Goal: Task Accomplishment & Management: Manage account settings

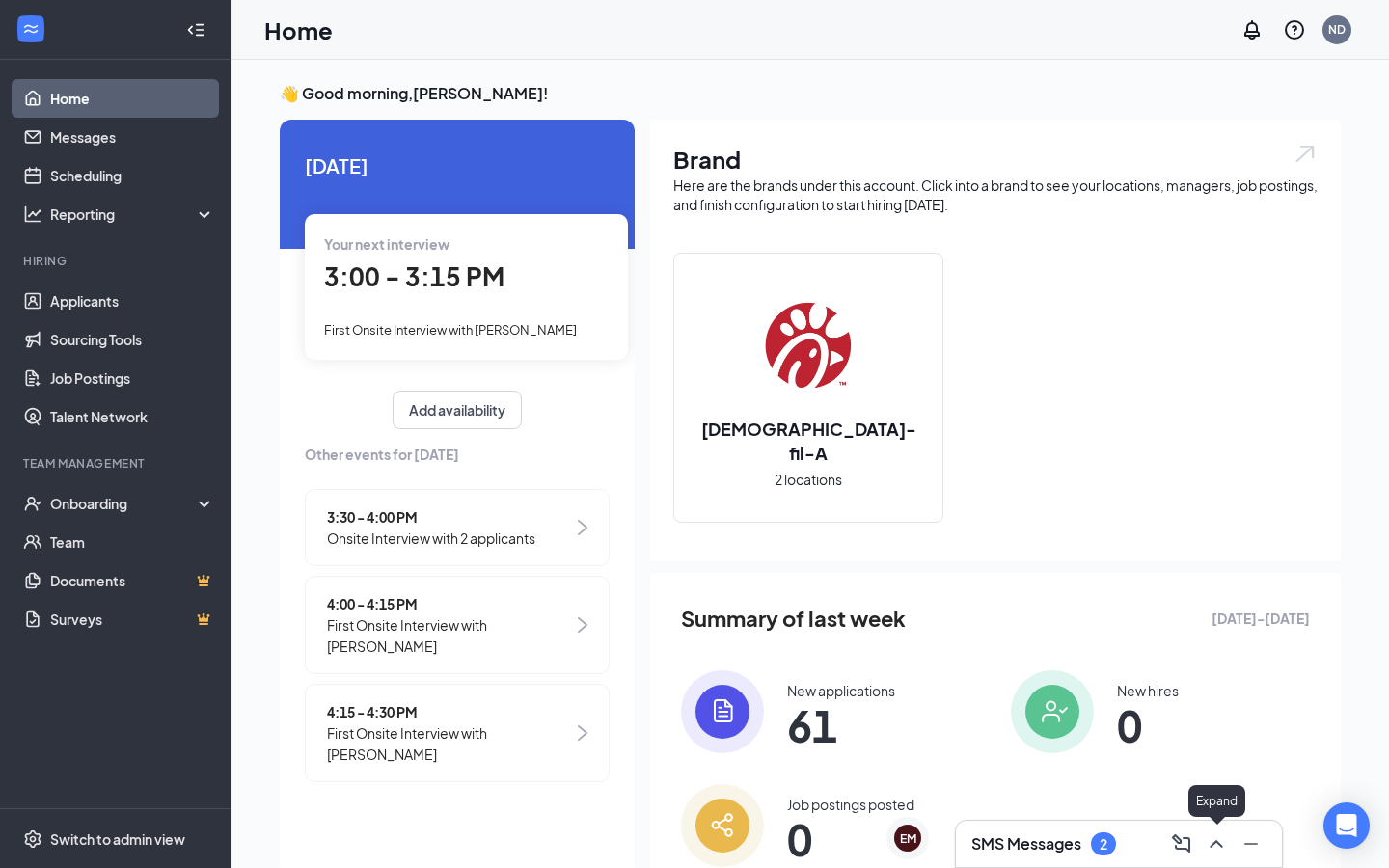
click at [1216, 843] on icon "ChevronUp" at bounding box center [1217, 844] width 24 height 24
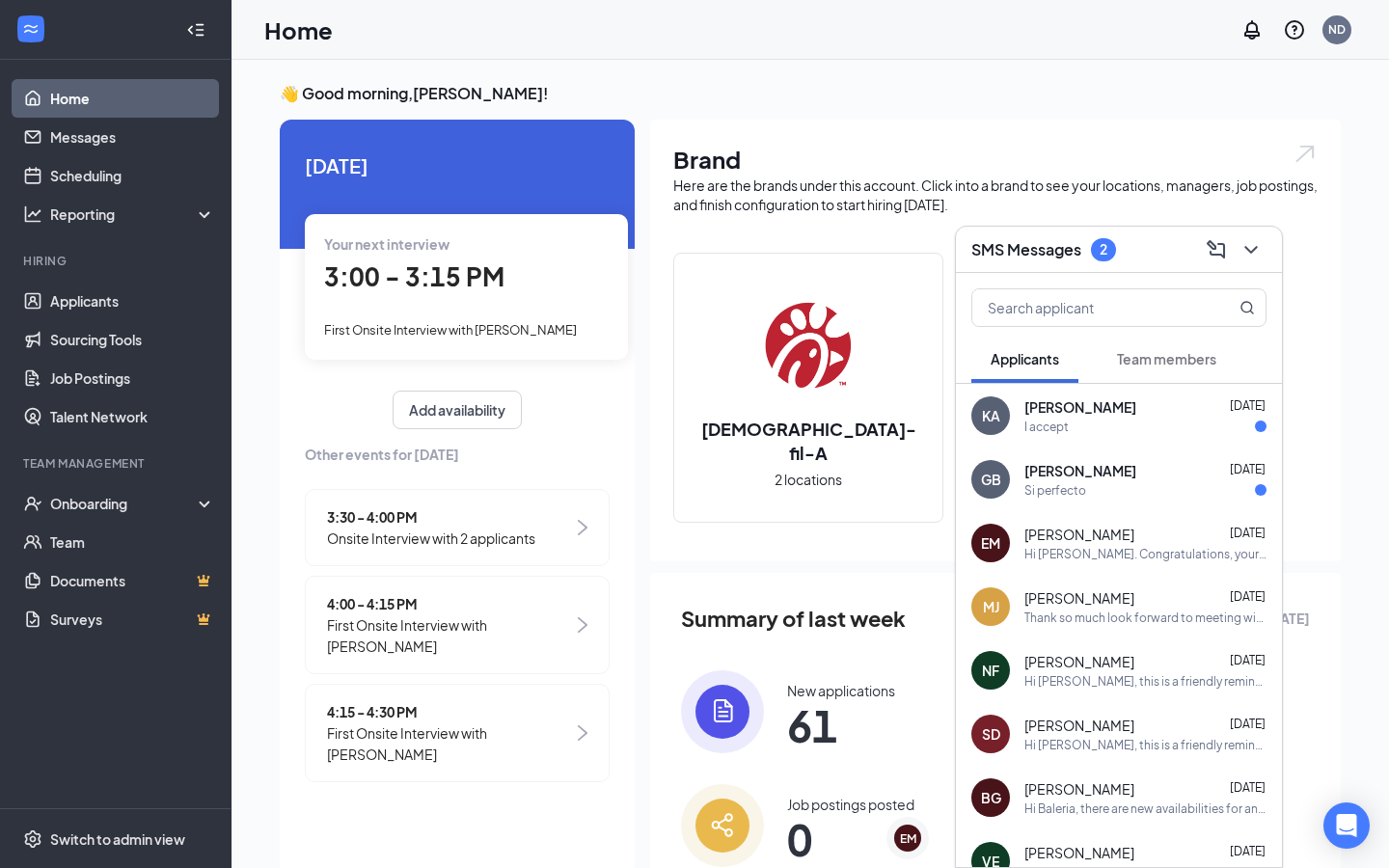
click at [1141, 407] on div "[PERSON_NAME] [DATE]" at bounding box center [1146, 407] width 242 height 20
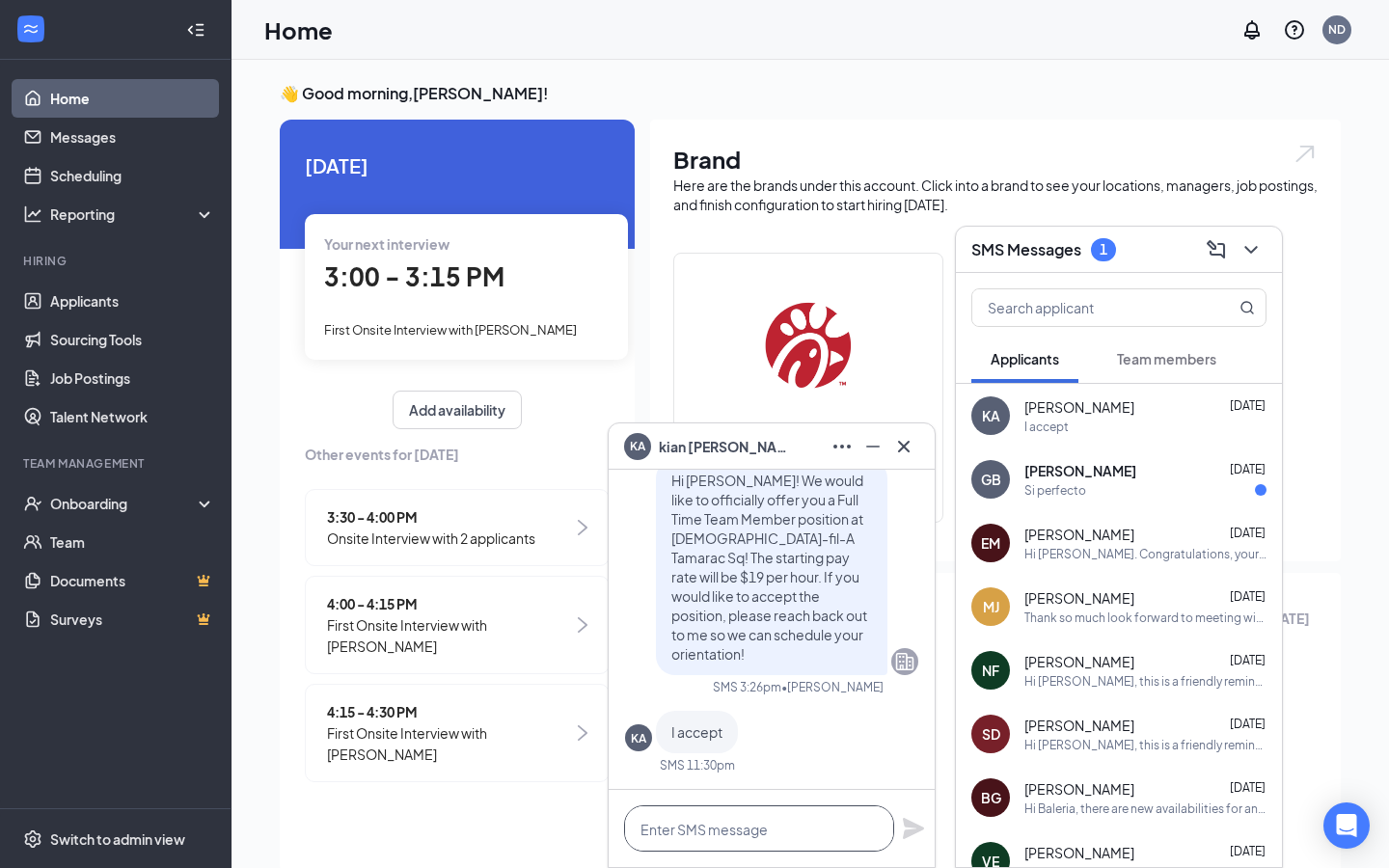
click at [784, 822] on textarea at bounding box center [759, 828] width 270 height 46
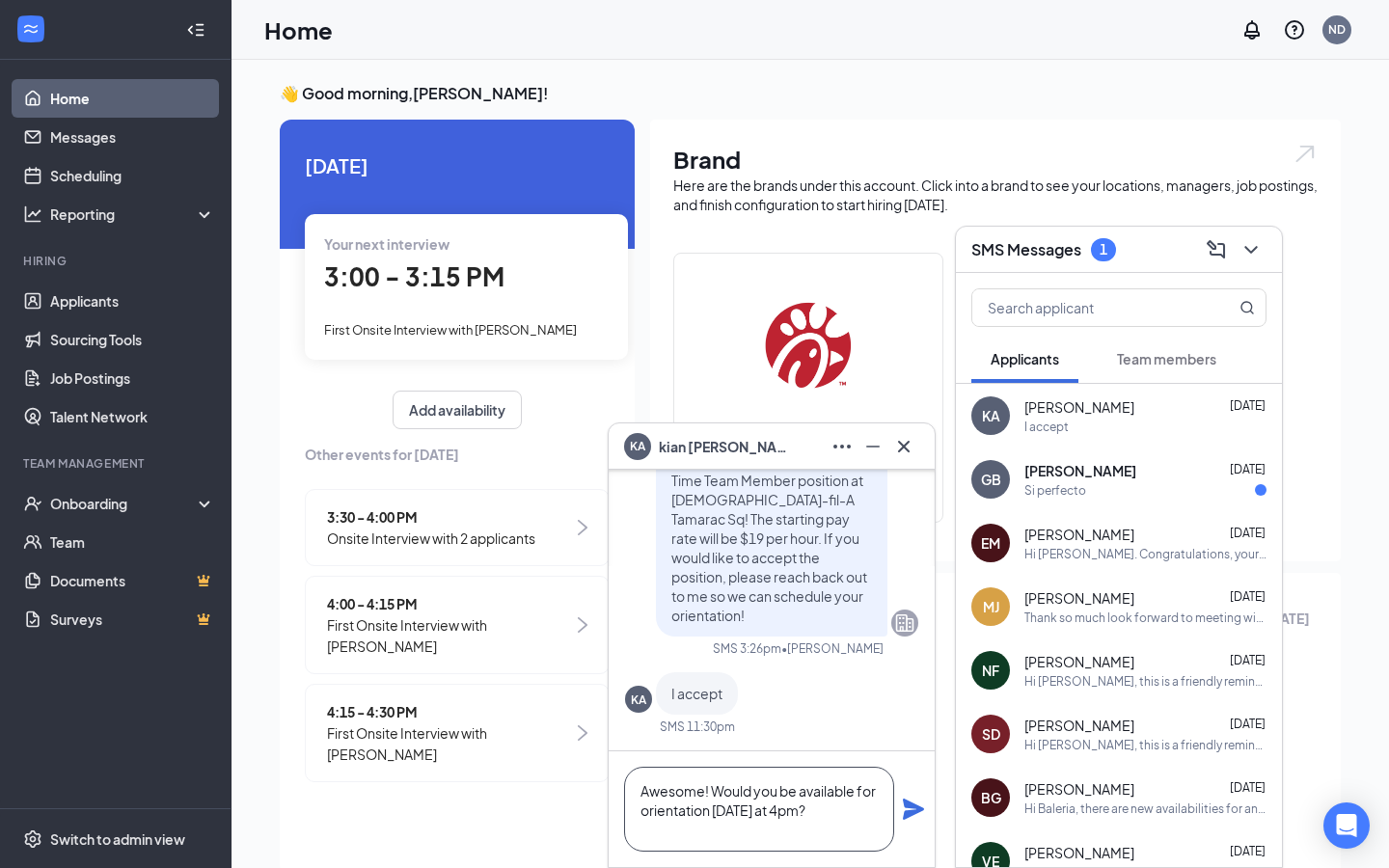
type textarea "Awesome! Would you be available for orientation [DATE] at 4pm?"
click at [914, 805] on icon "Plane" at bounding box center [914, 809] width 22 height 22
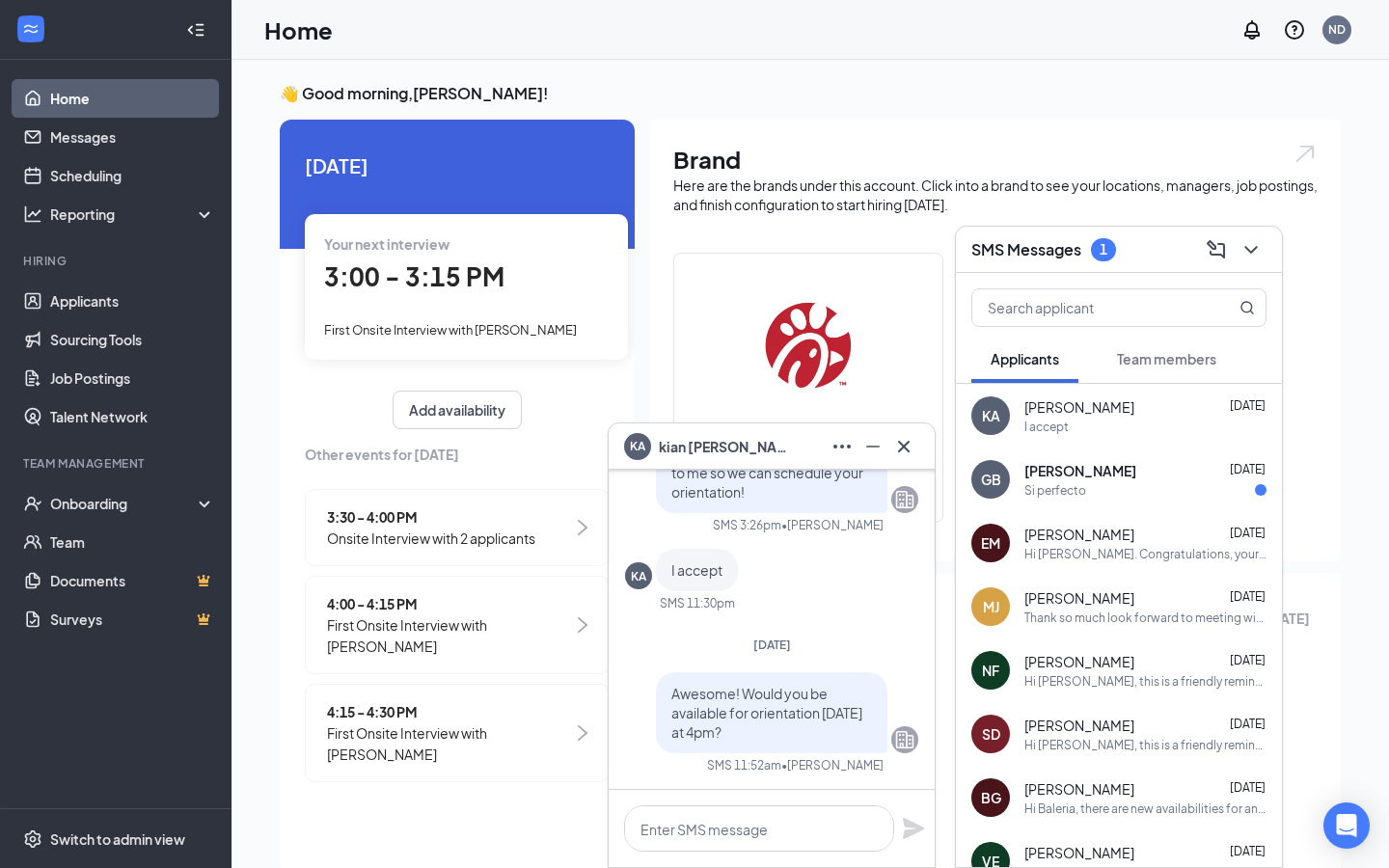
click at [1091, 459] on div "GB [PERSON_NAME] [DATE] Si perfecto" at bounding box center [1118, 479] width 326 height 64
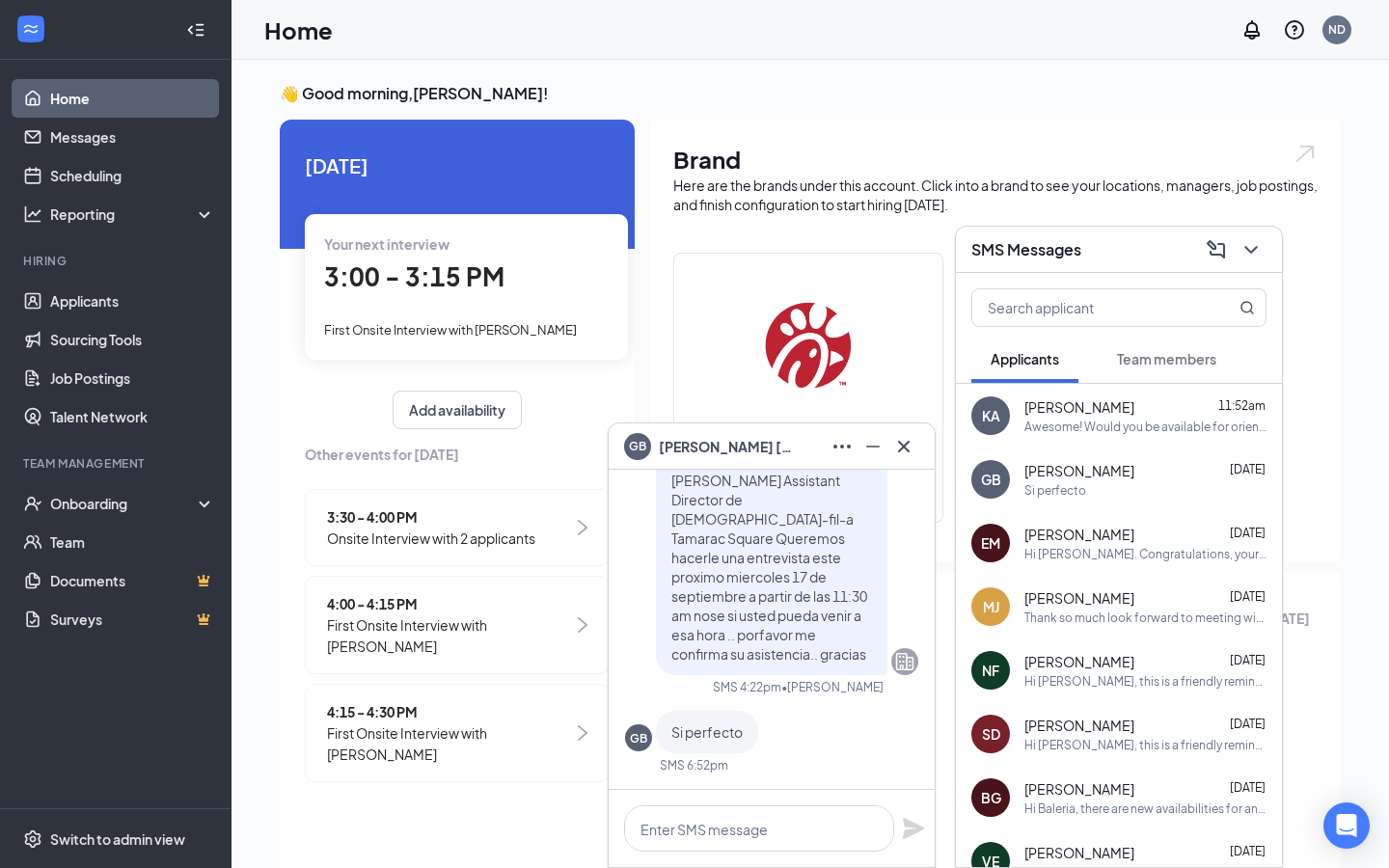
click at [1102, 419] on div "Awesome! Would you be available for orientation [DATE] at 4pm?" at bounding box center [1146, 426] width 242 height 17
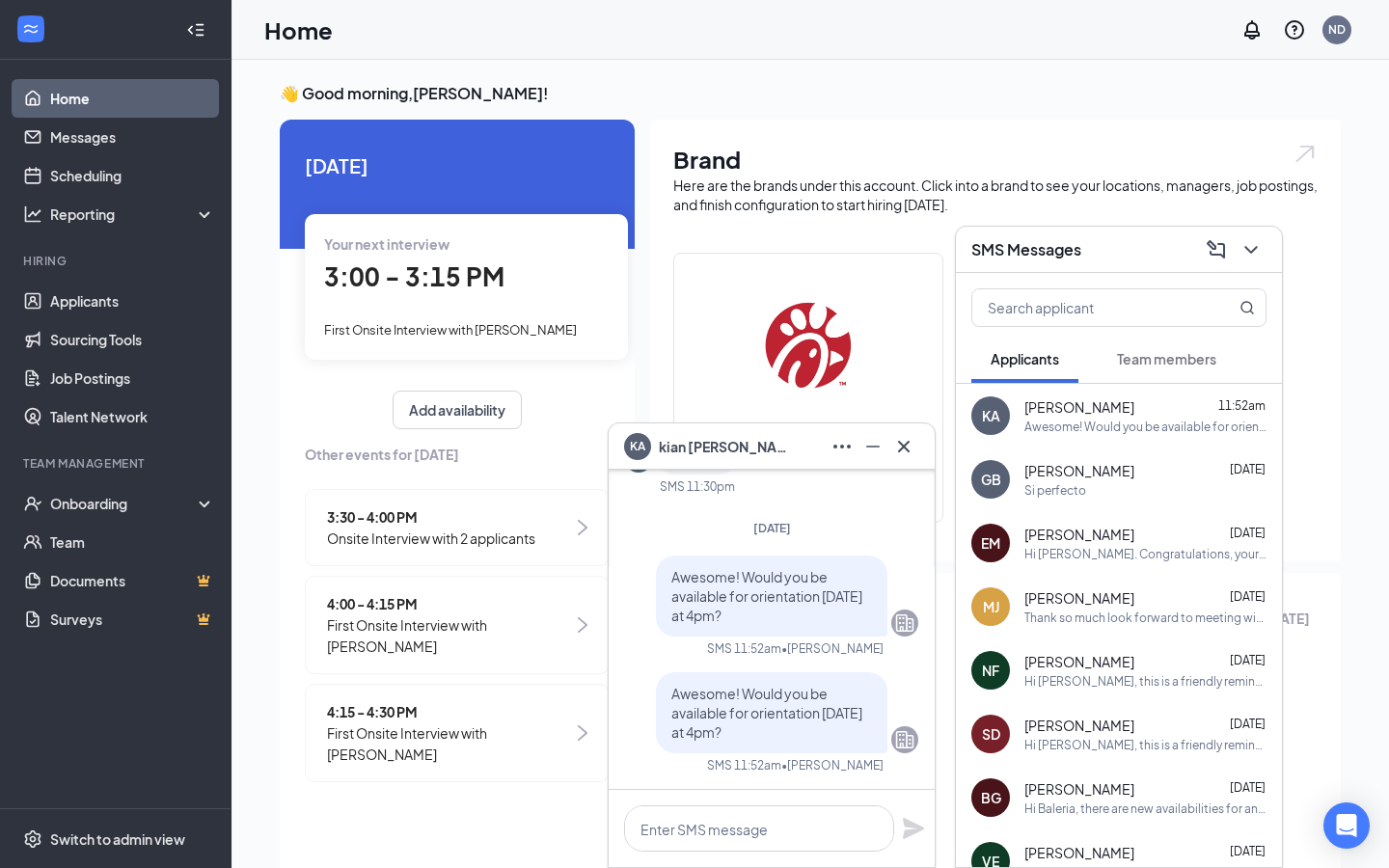
click at [1264, 261] on div at bounding box center [1248, 249] width 34 height 31
click at [1195, 569] on div "EM [PERSON_NAME] [DATE] Hi [PERSON_NAME]. Congratulations, your meeting with [D…" at bounding box center [1118, 542] width 326 height 64
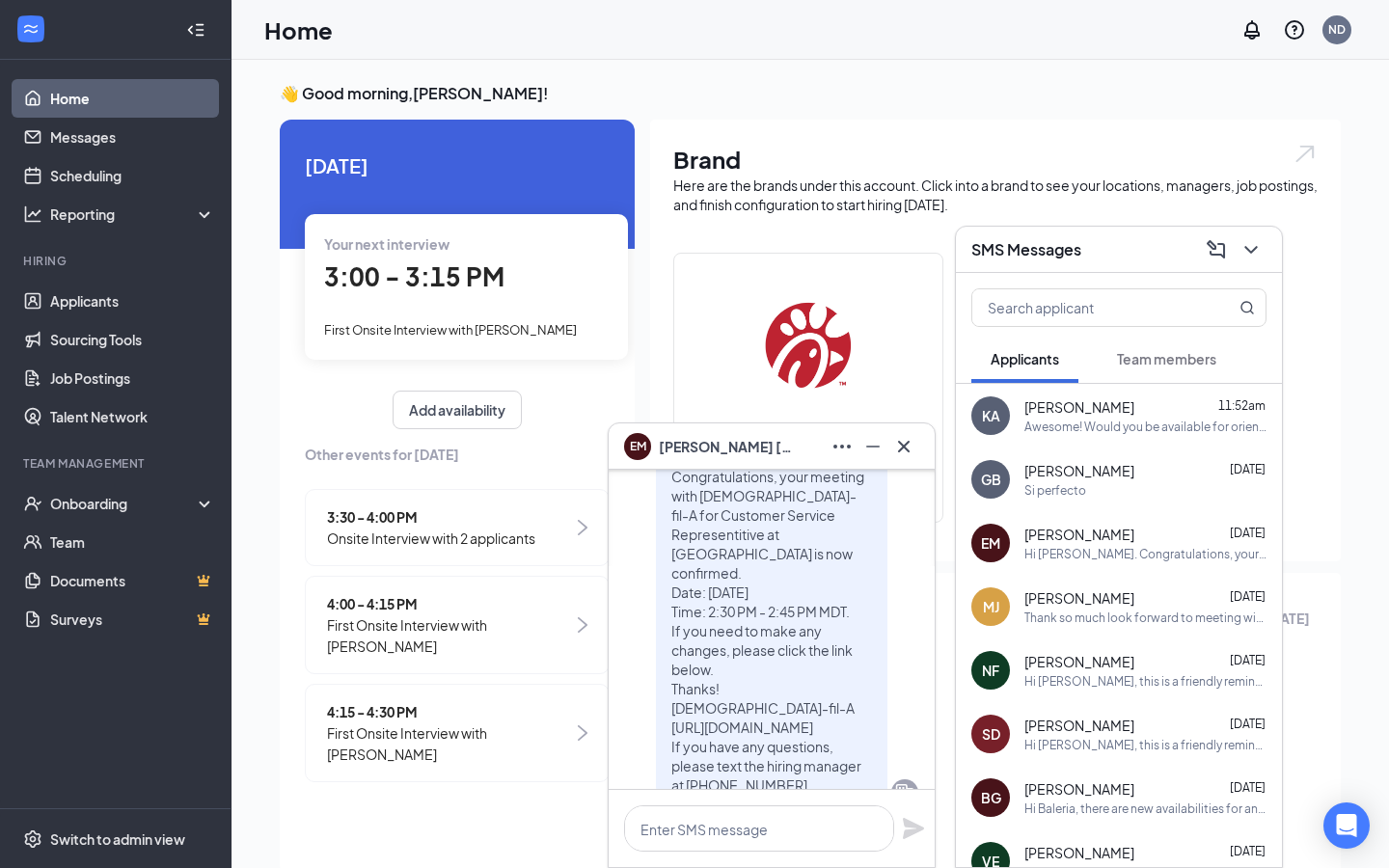
scroll to position [-37, 0]
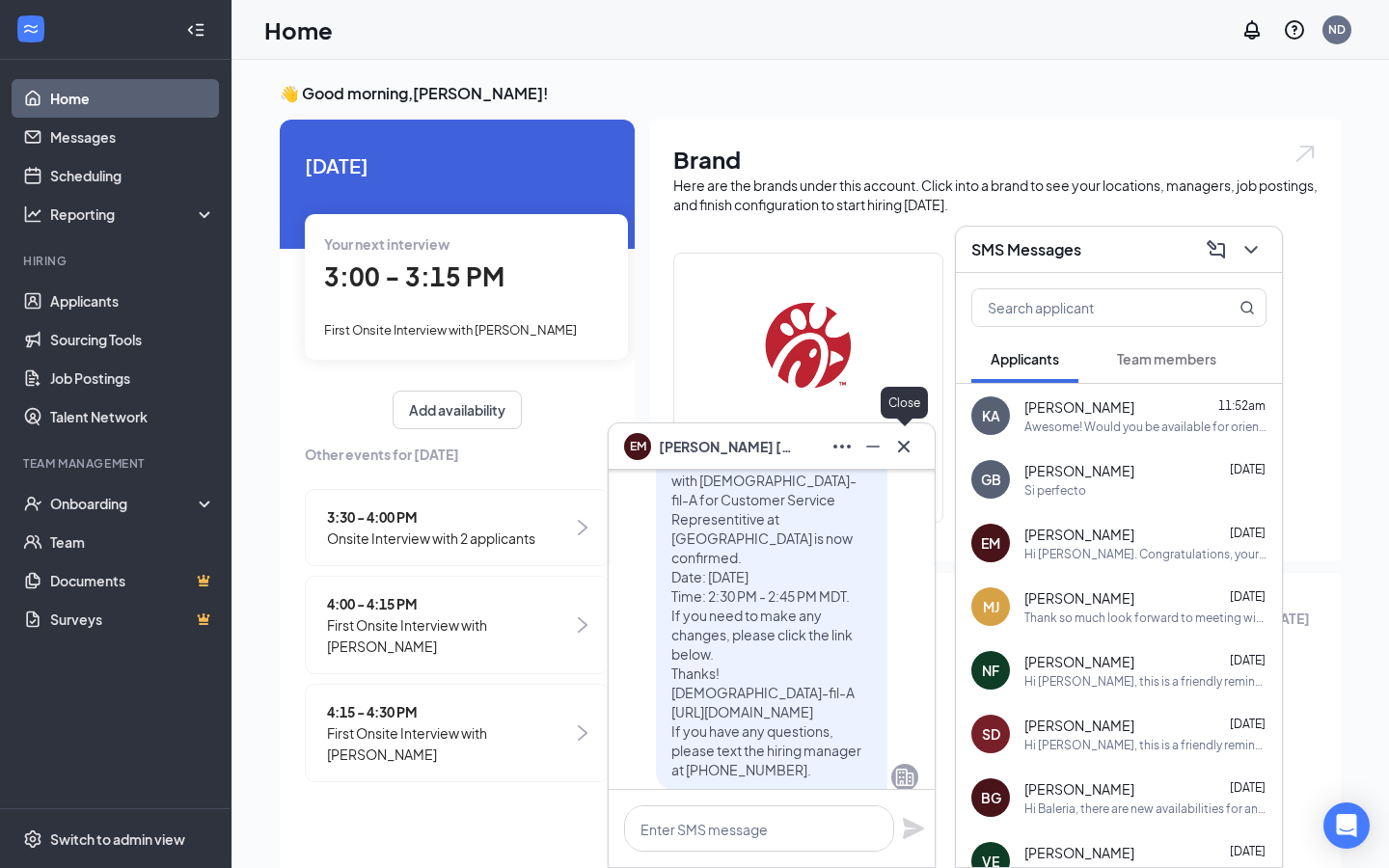
click at [895, 452] on icon "Cross" at bounding box center [904, 447] width 24 height 24
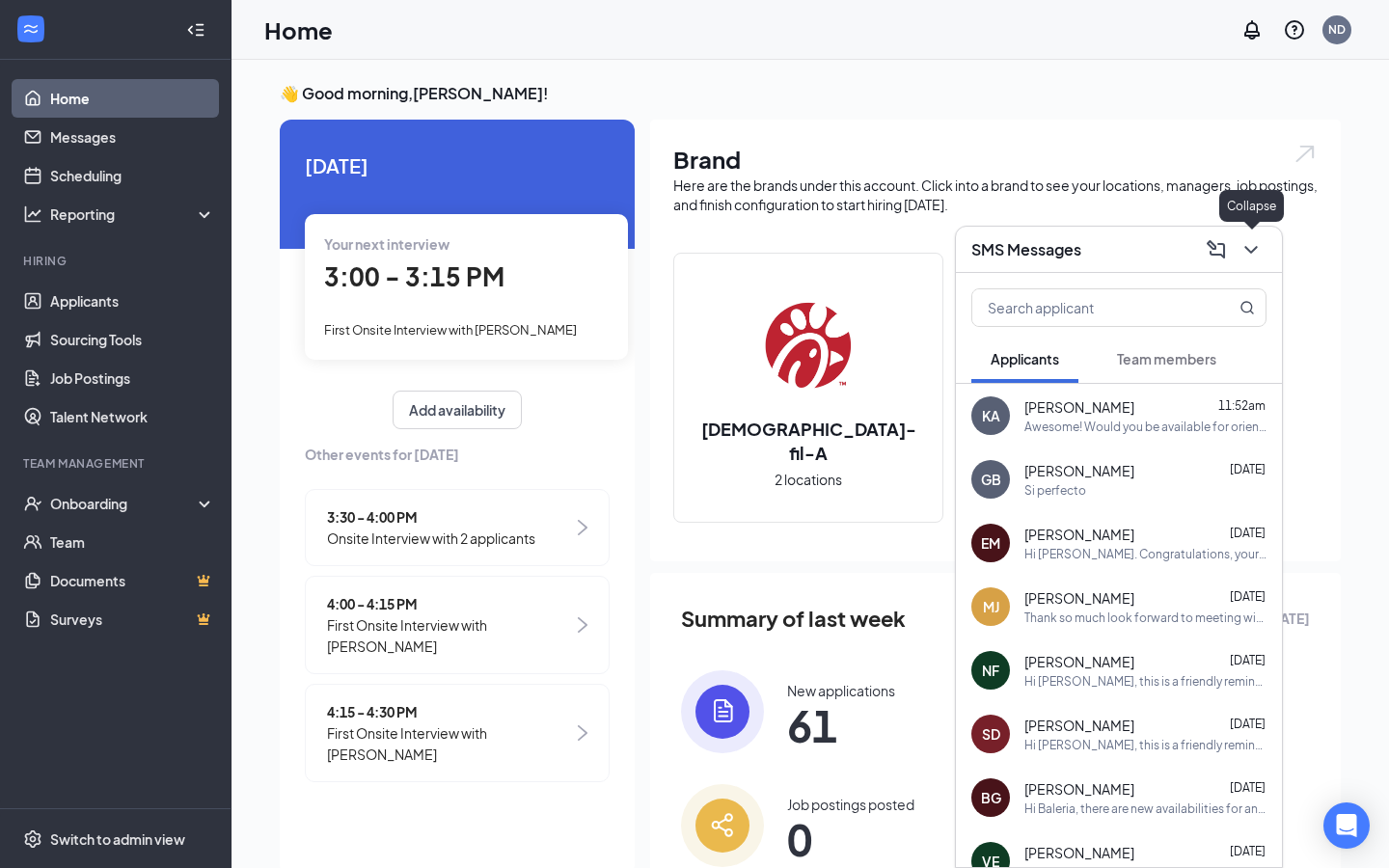
click at [1249, 242] on icon "ChevronDown" at bounding box center [1251, 250] width 24 height 24
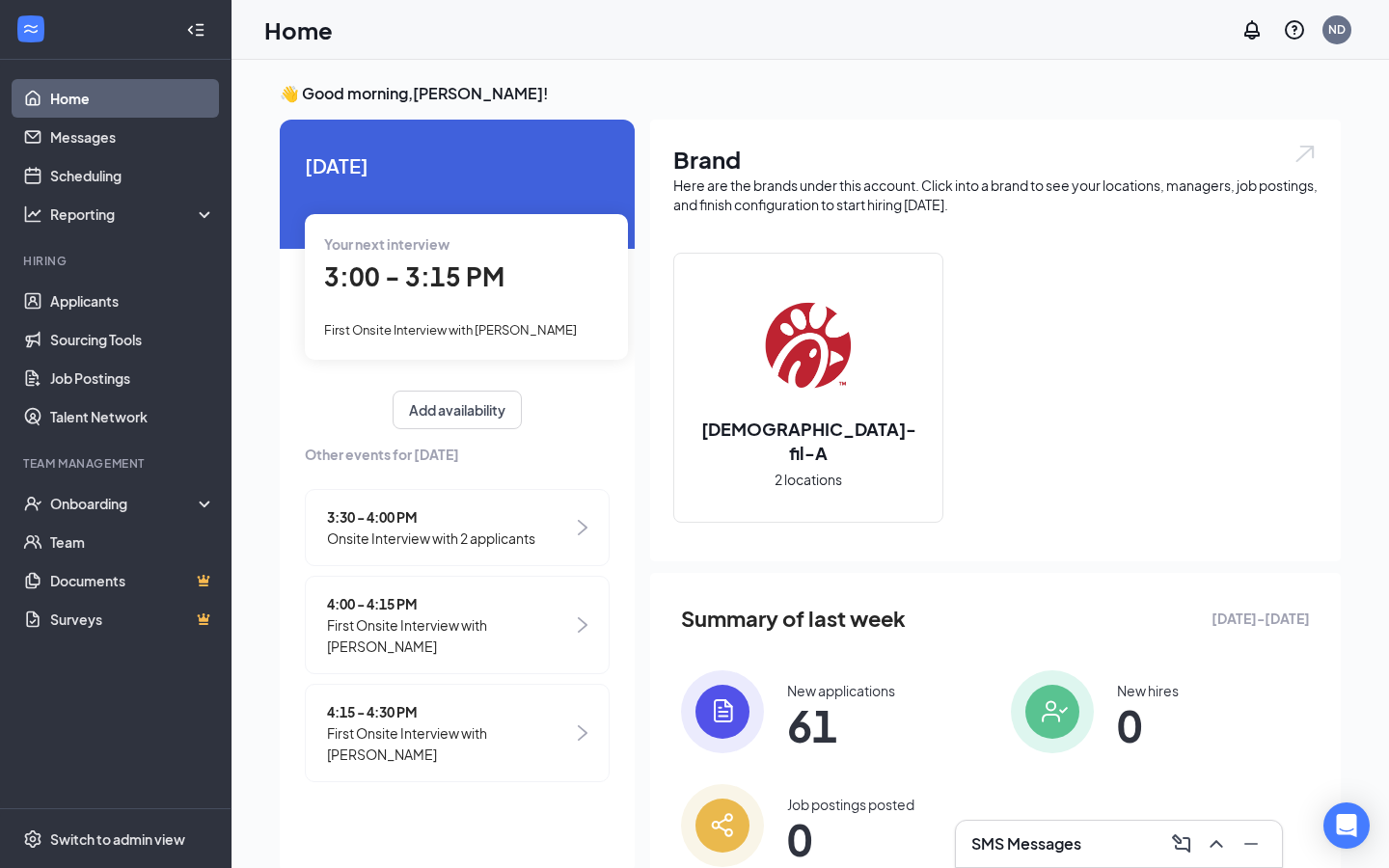
click at [586, 538] on div "3:30 - 4:00 PM Onsite Interview with 2 applicants" at bounding box center [458, 527] width 305 height 77
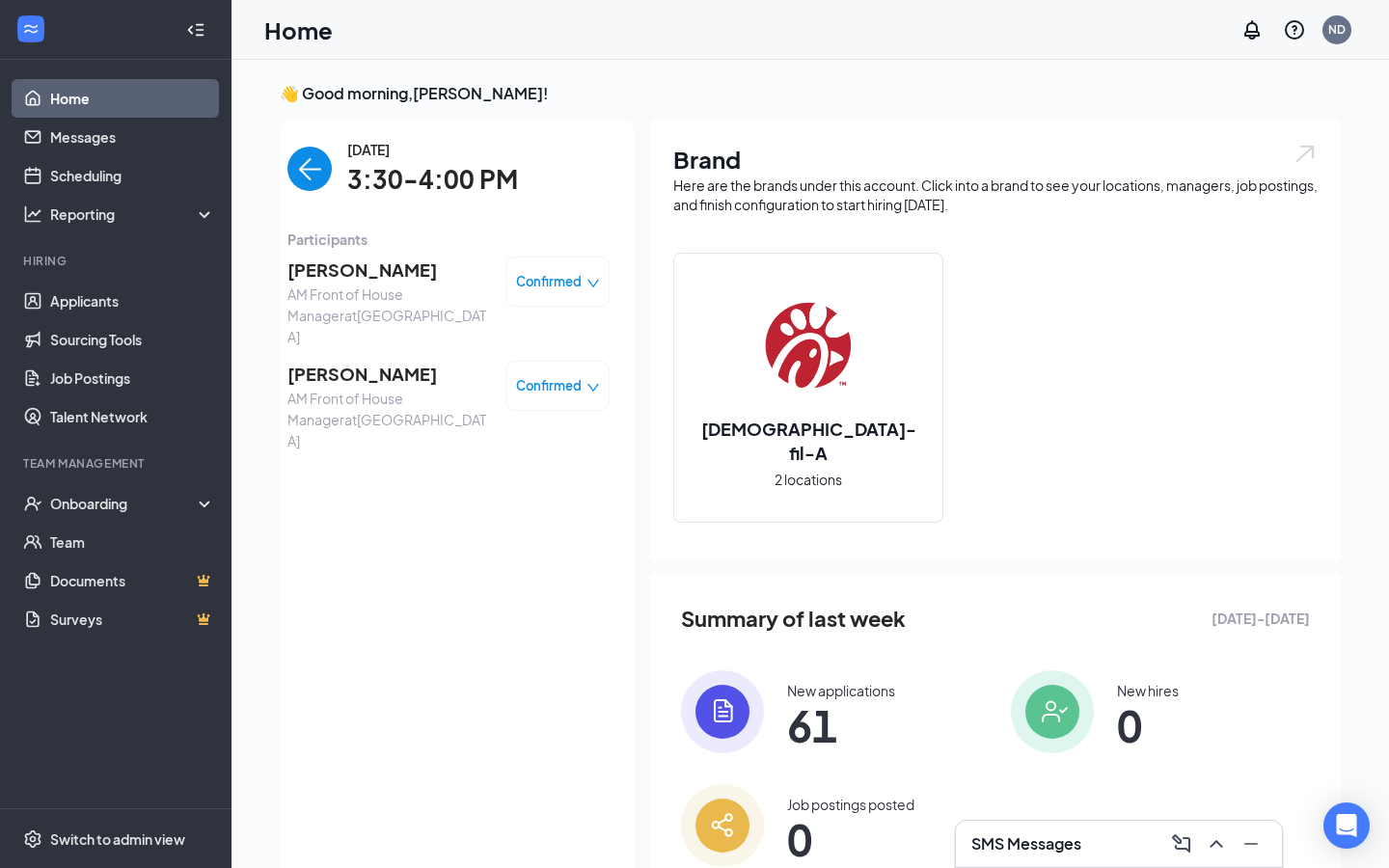
scroll to position [8, 0]
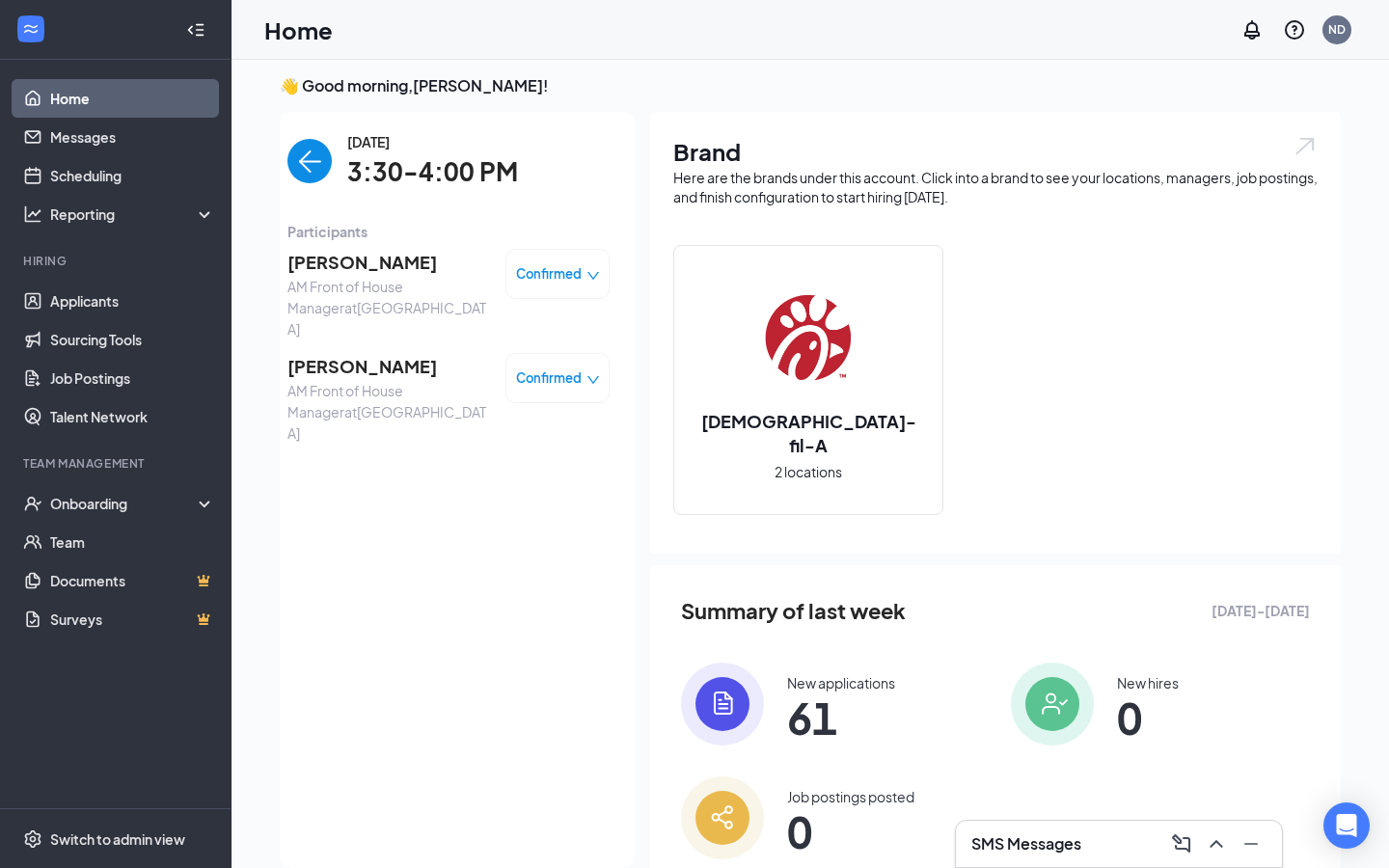
click at [313, 156] on img "back-button" at bounding box center [309, 160] width 44 height 44
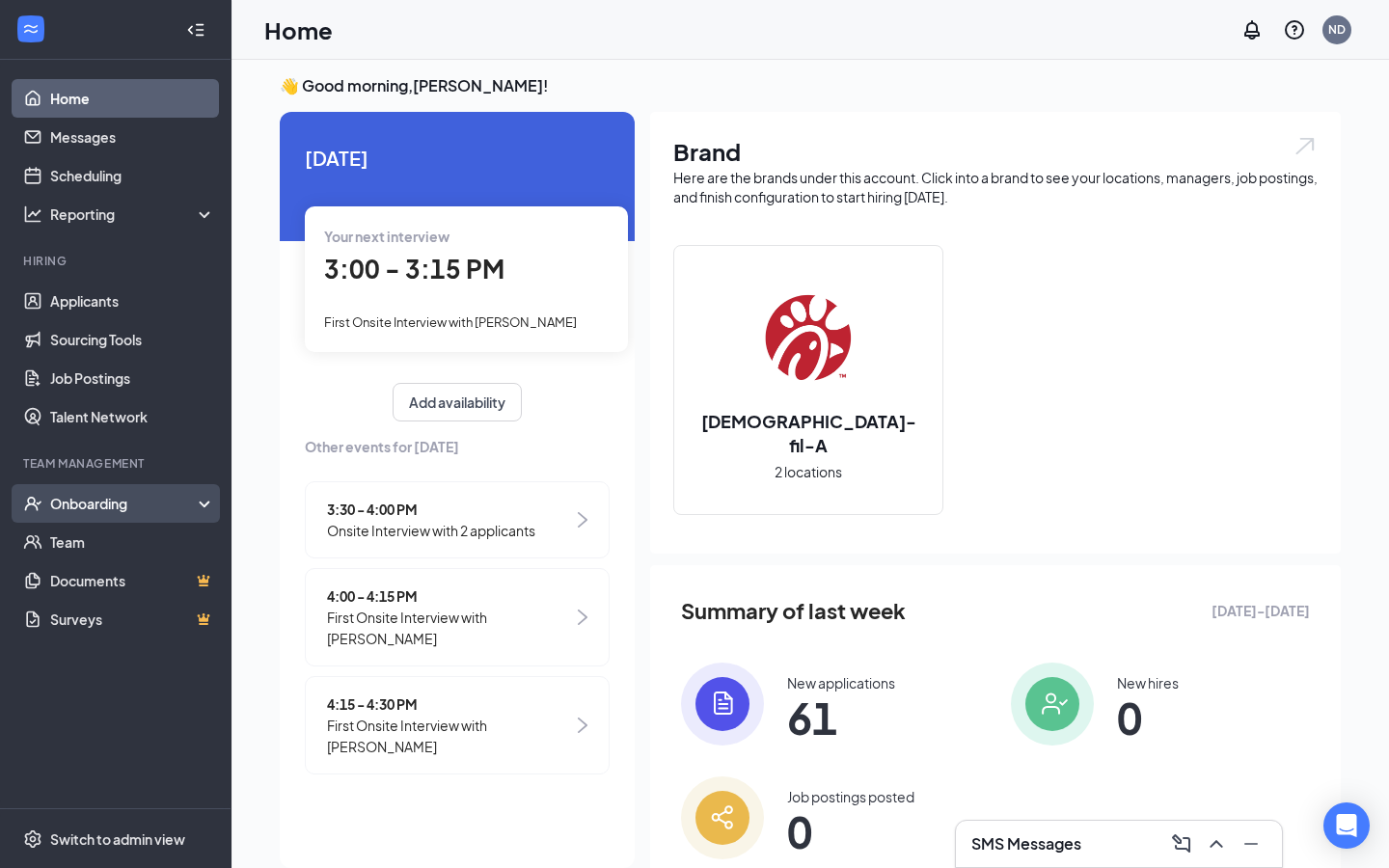
click at [99, 509] on div "Onboarding" at bounding box center [124, 504] width 149 height 20
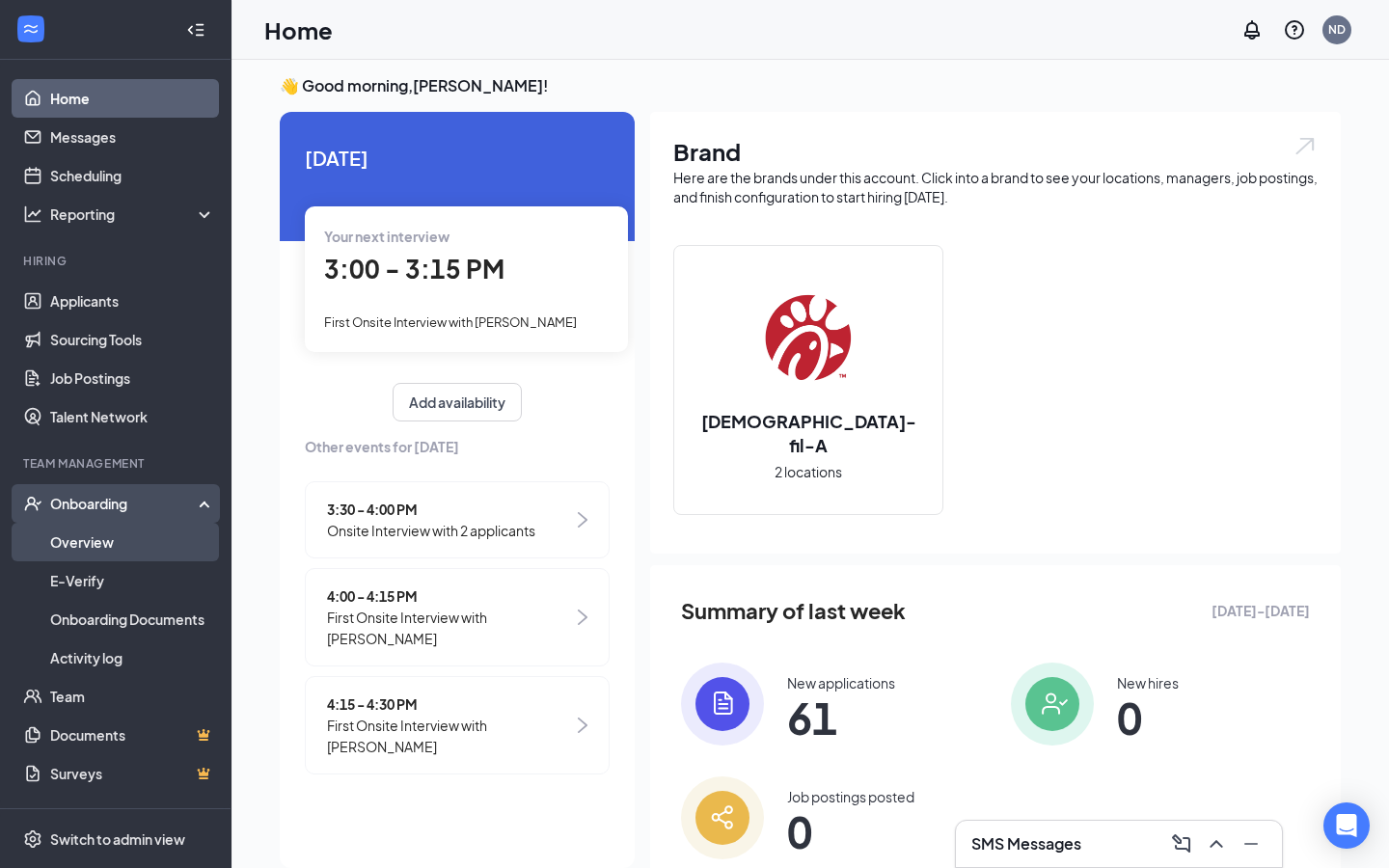
click at [104, 541] on link "Overview" at bounding box center [133, 541] width 165 height 38
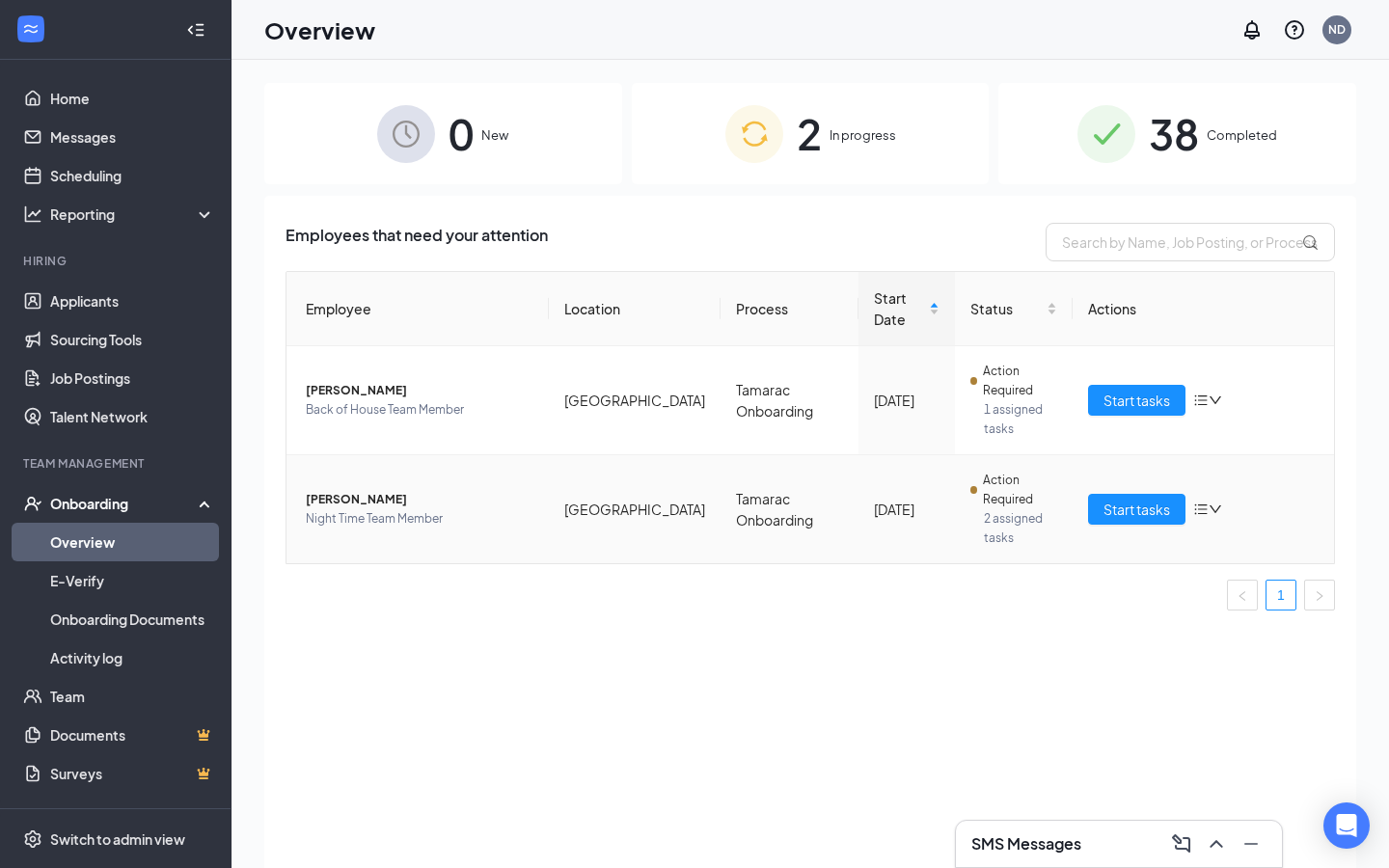
click at [1205, 509] on icon "bars" at bounding box center [1200, 510] width 13 height 11
click at [901, 513] on div "[DATE]" at bounding box center [907, 510] width 66 height 22
click at [383, 506] on span "[PERSON_NAME]" at bounding box center [419, 500] width 227 height 20
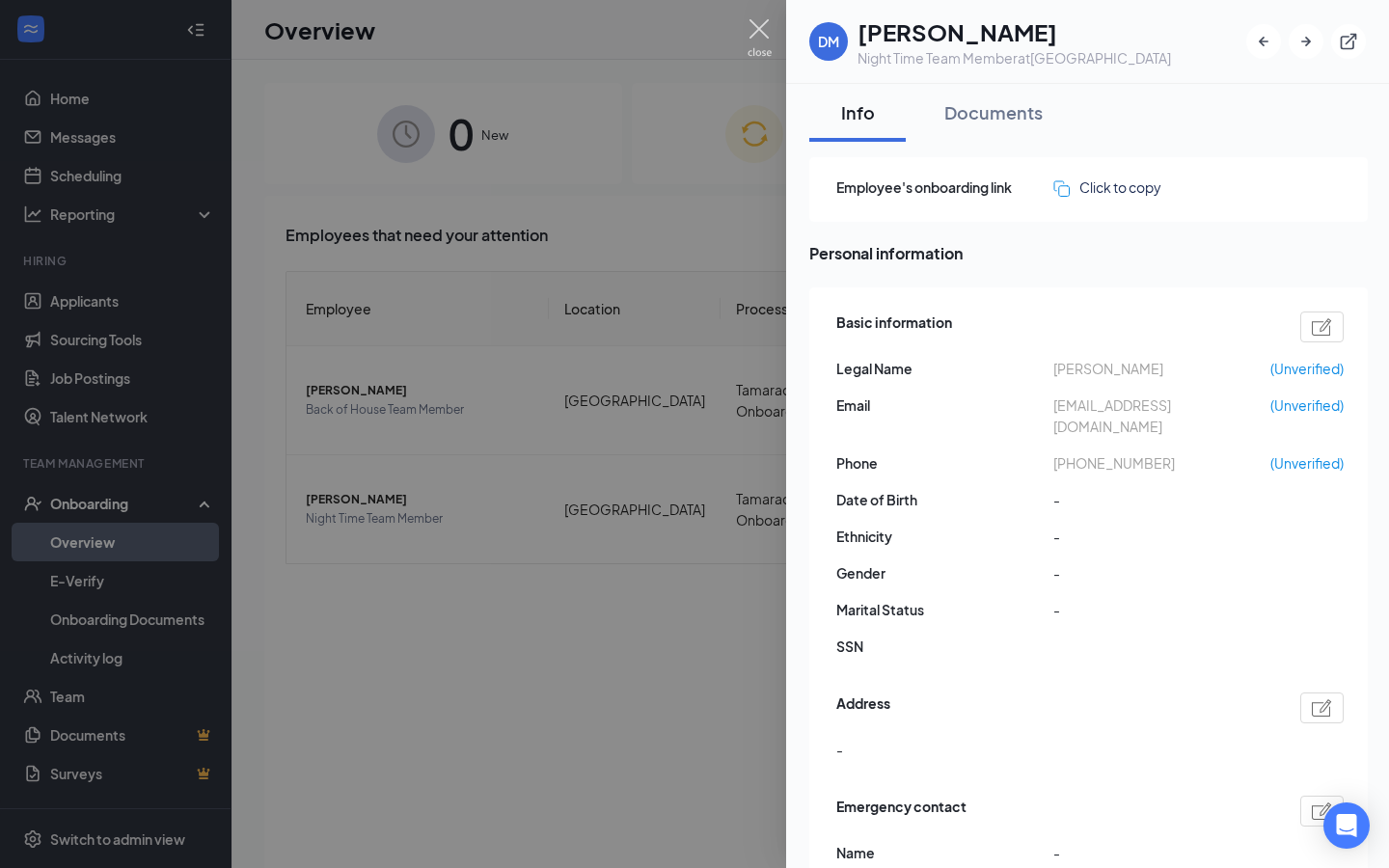
click at [757, 38] on img at bounding box center [759, 38] width 24 height 37
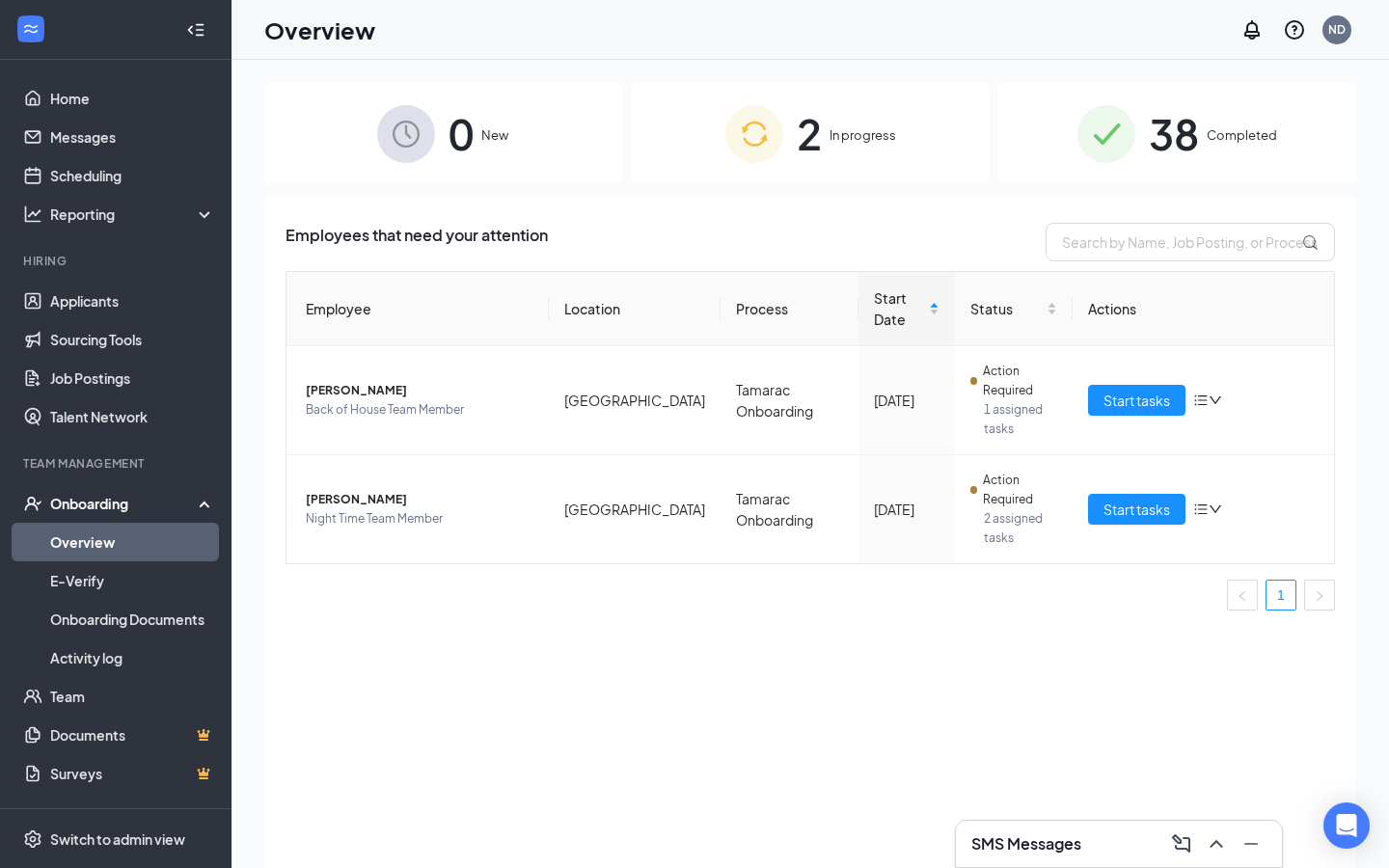
click at [782, 135] on img at bounding box center [754, 134] width 58 height 58
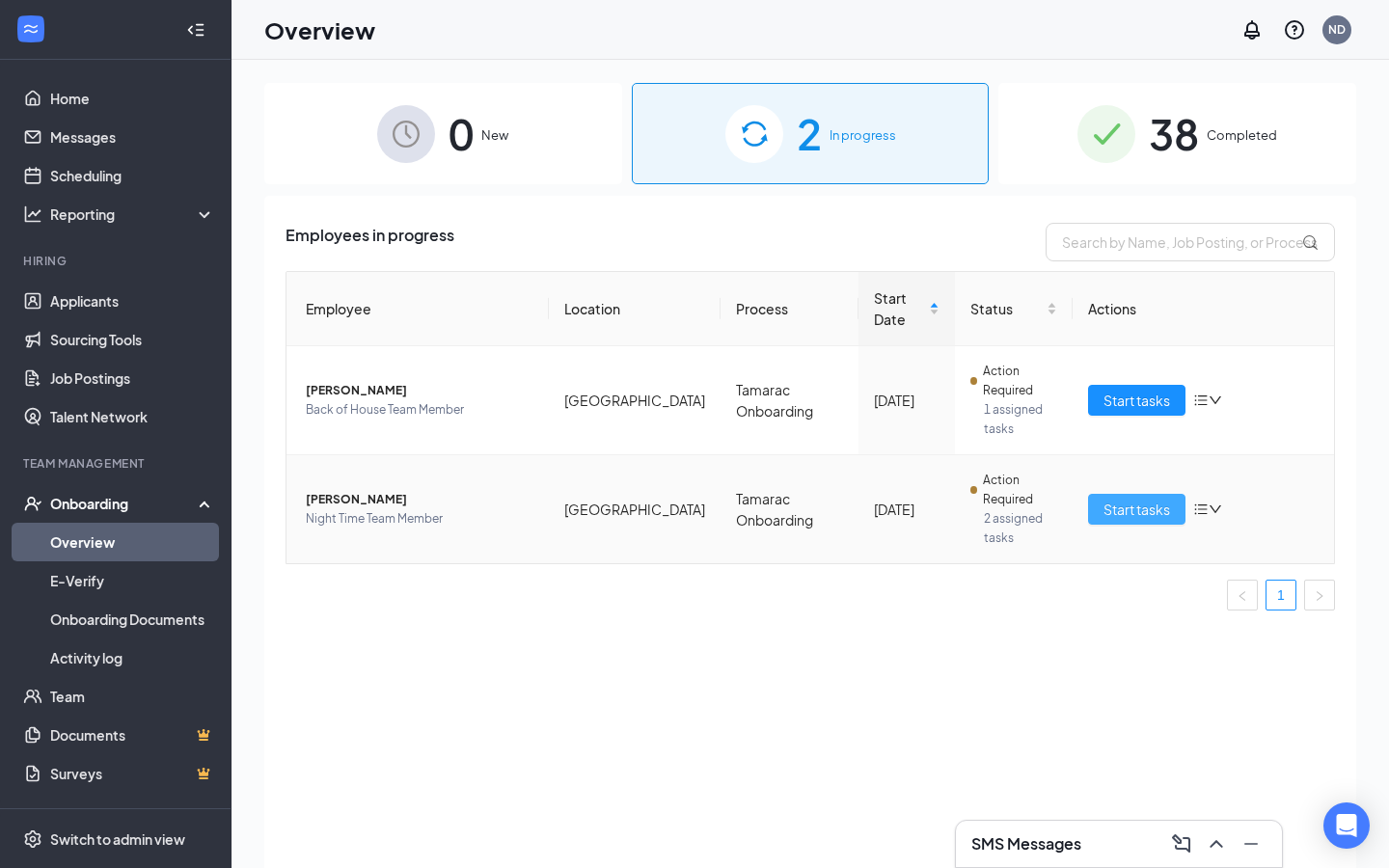
click at [1167, 507] on span "Start tasks" at bounding box center [1137, 510] width 67 height 22
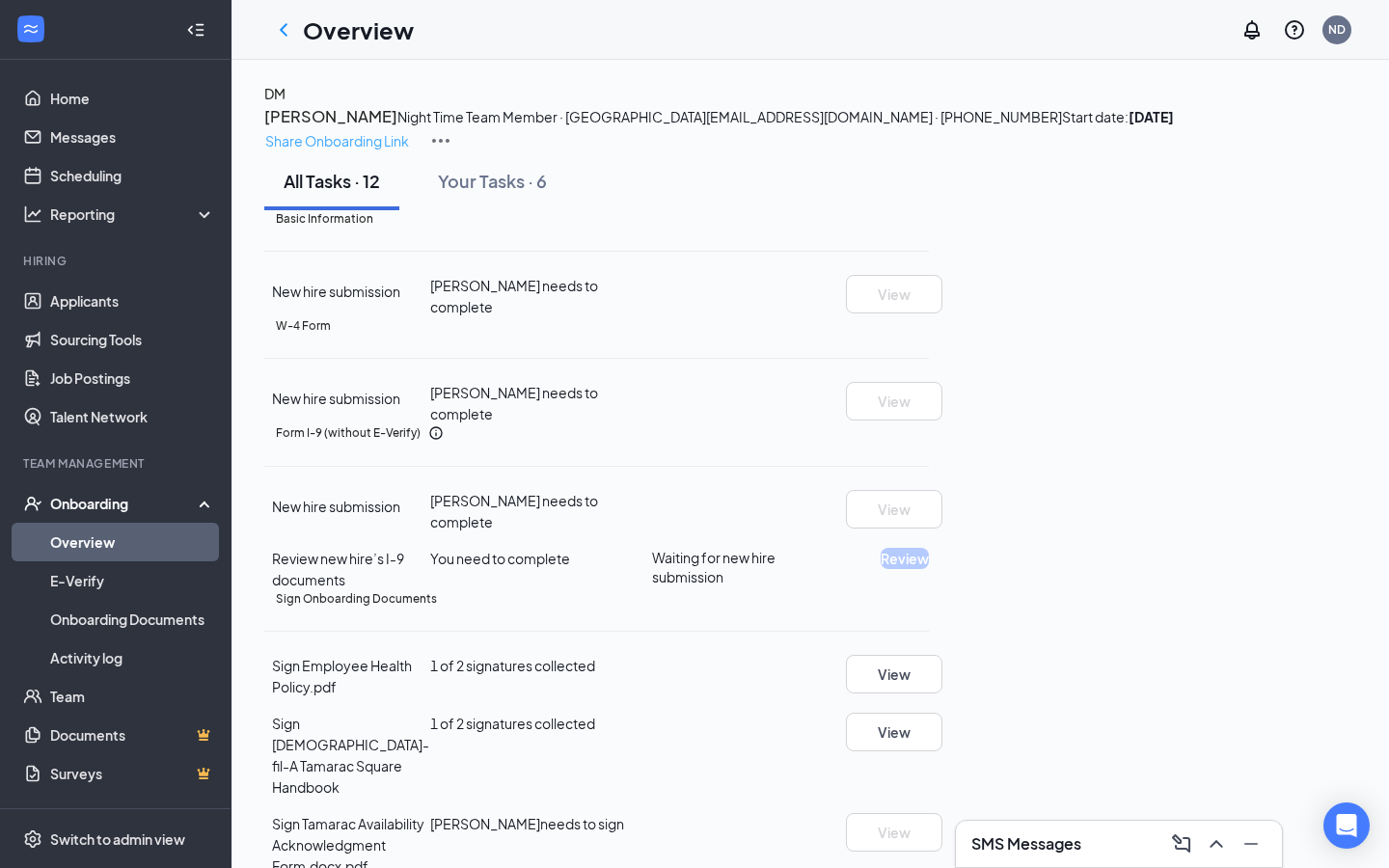
click at [410, 130] on p "Share Onboarding Link" at bounding box center [337, 141] width 144 height 22
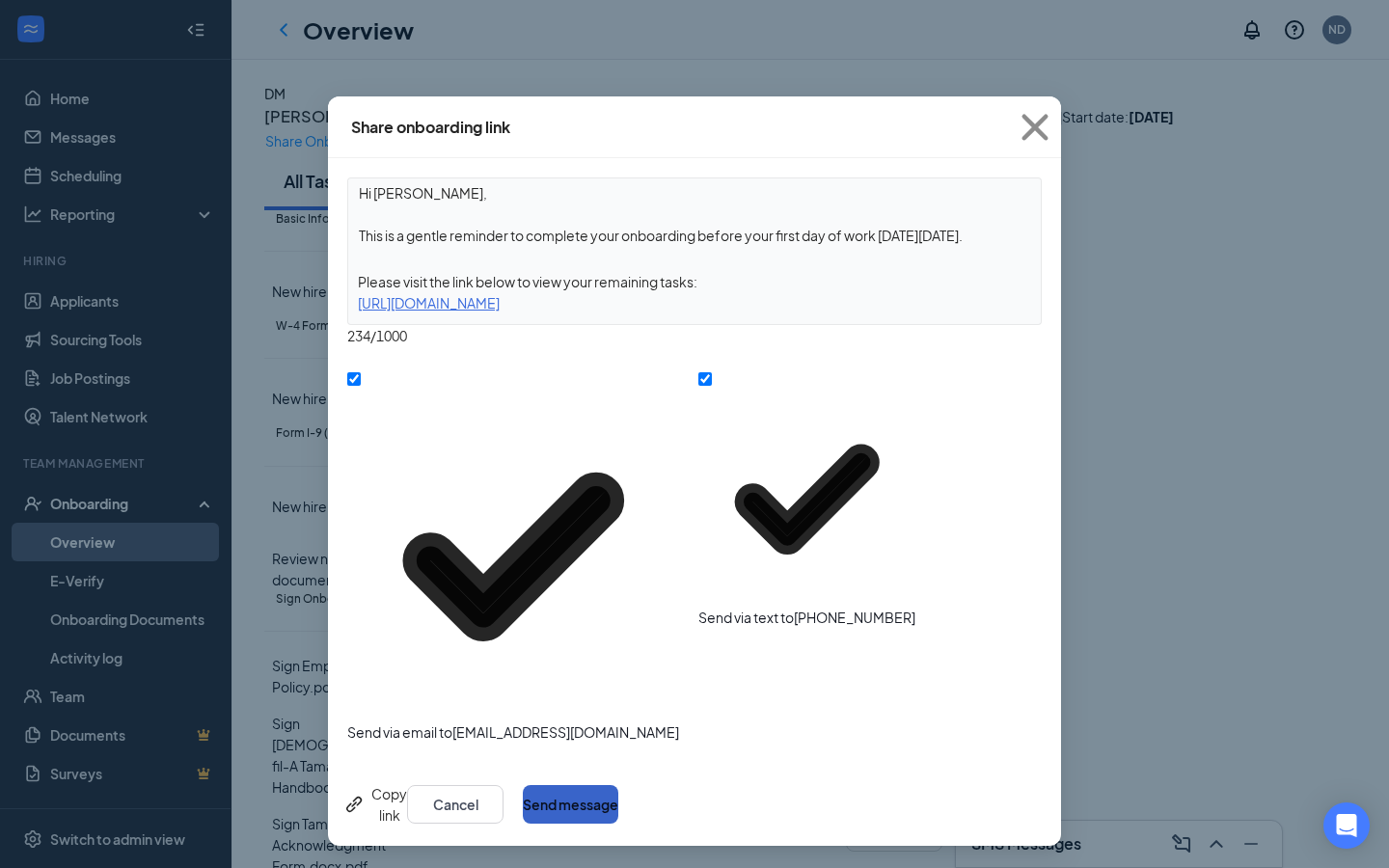
click at [618, 785] on button "Send message" at bounding box center [570, 804] width 95 height 38
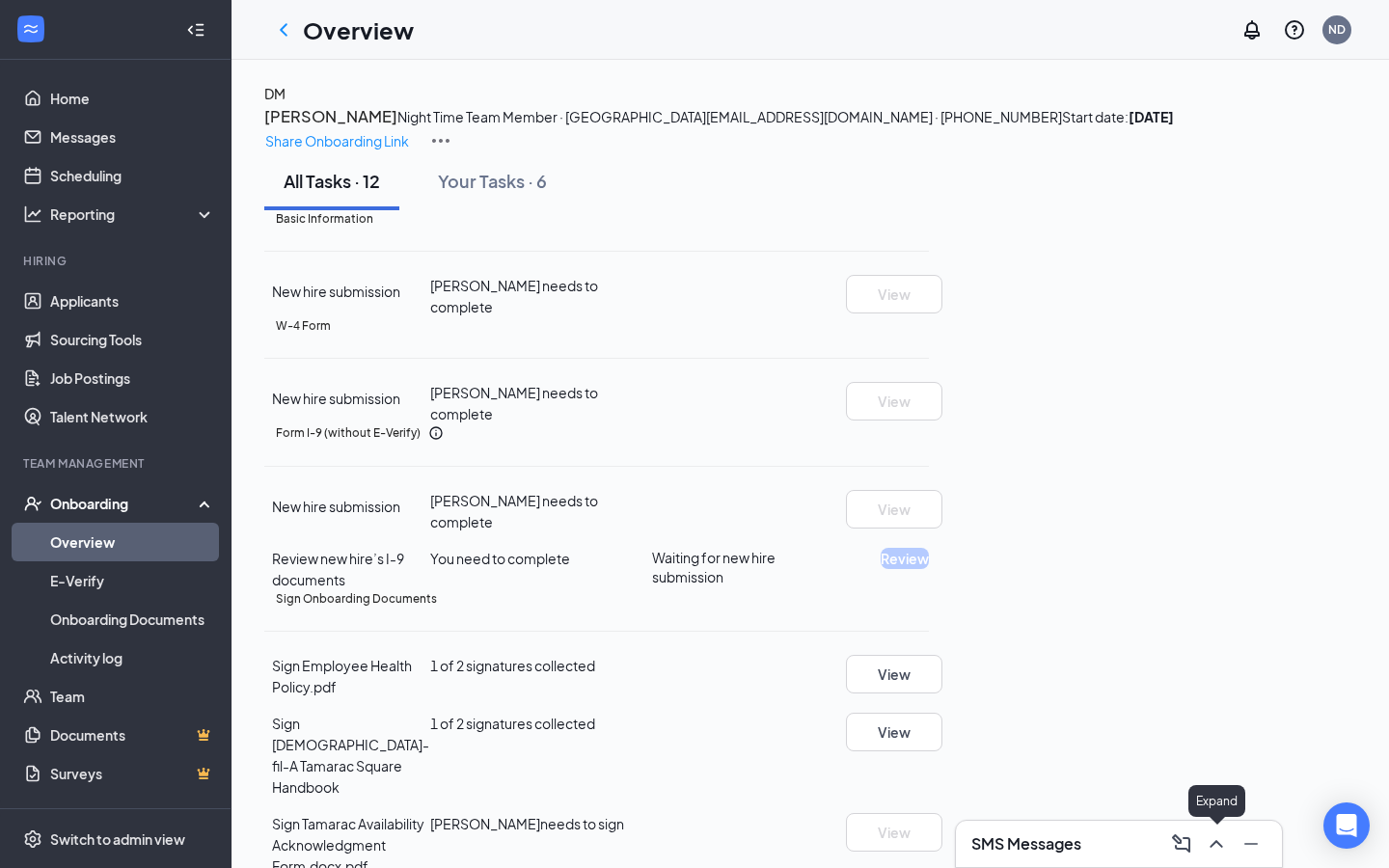
click at [1222, 841] on icon "ChevronUp" at bounding box center [1217, 844] width 24 height 24
